Goal: Navigation & Orientation: Locate item on page

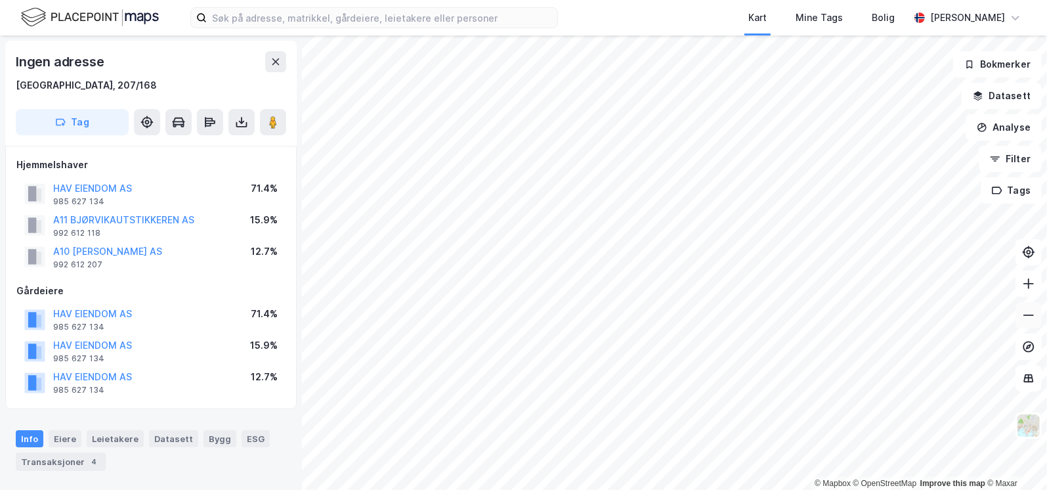
click at [1016, 317] on button at bounding box center [1029, 315] width 26 height 26
click at [1018, 317] on button at bounding box center [1029, 315] width 26 height 26
